Goal: Task Accomplishment & Management: Use online tool/utility

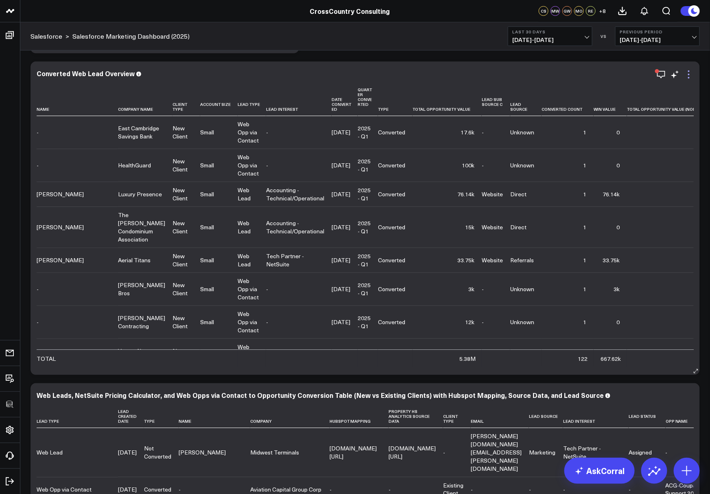
click at [691, 76] on icon at bounding box center [689, 75] width 10 height 10
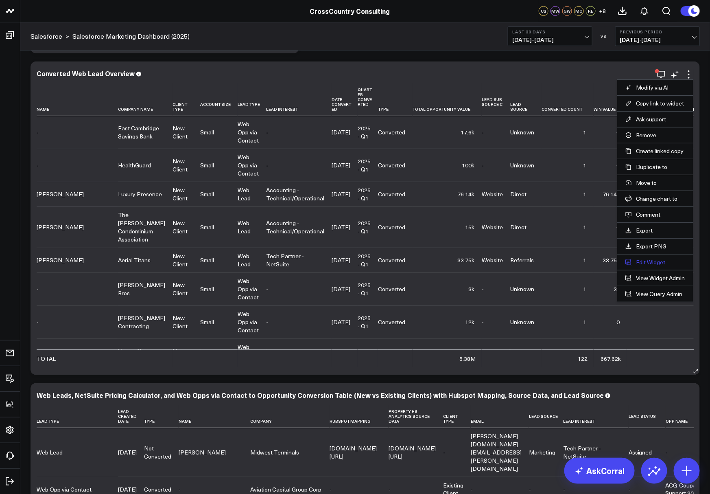
click at [648, 259] on button "Edit Widget" at bounding box center [655, 261] width 60 height 7
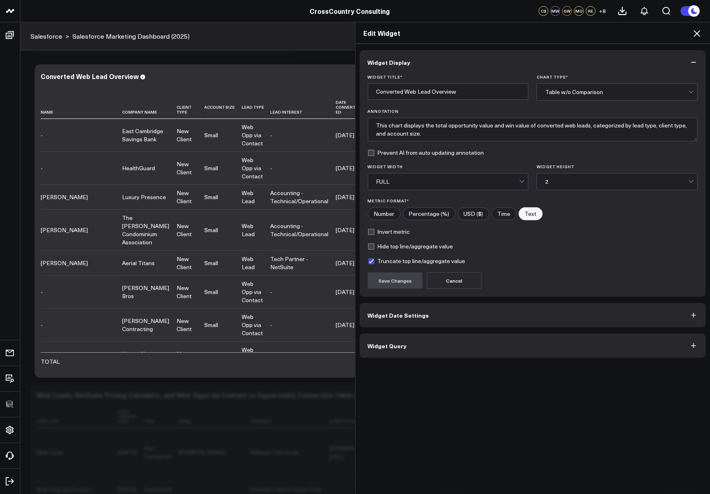
click at [536, 347] on button "Widget Query" at bounding box center [533, 345] width 347 height 24
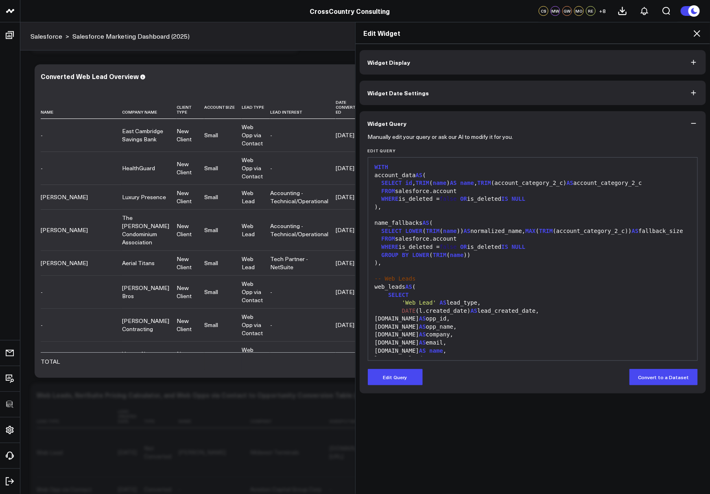
click at [454, 197] on span "false" at bounding box center [448, 198] width 17 height 7
click at [524, 275] on div at bounding box center [532, 271] width 321 height 8
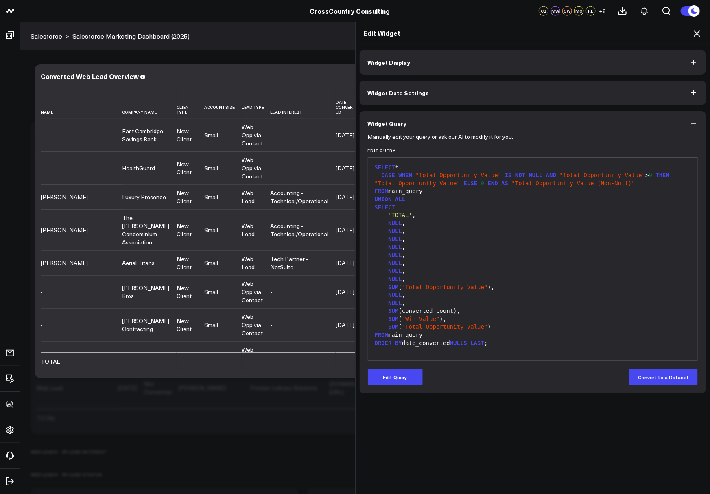
scroll to position [2974, 0]
